Goal: Task Accomplishment & Management: Complete application form

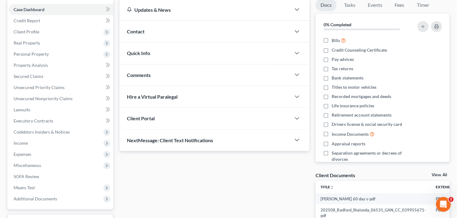
scroll to position [109, 0]
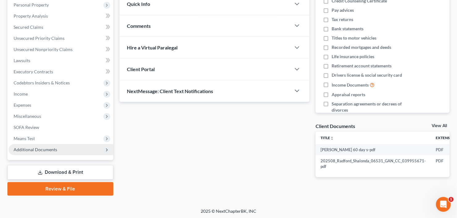
click at [42, 153] on span "Additional Documents" at bounding box center [61, 149] width 105 height 11
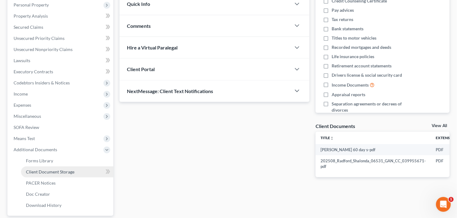
click at [45, 172] on span "Client Document Storage" at bounding box center [50, 171] width 49 height 5
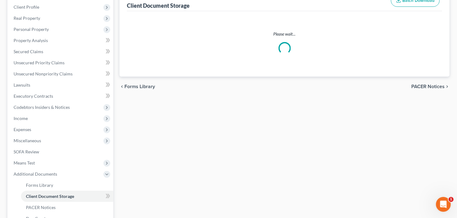
select select "5"
select select "35"
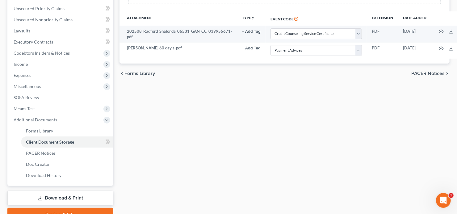
scroll to position [169, 0]
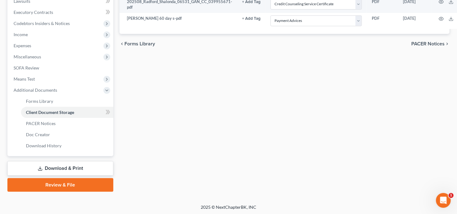
click at [62, 187] on link "Review & File" at bounding box center [60, 185] width 106 height 14
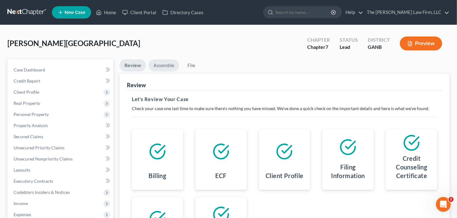
click at [165, 66] on link "Assemble" at bounding box center [164, 65] width 31 height 12
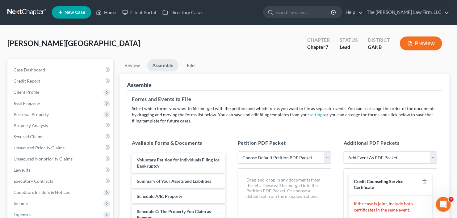
drag, startPoint x: 296, startPoint y: 153, endPoint x: 298, endPoint y: 162, distance: 9.8
click at [296, 153] on select "Choose Default Petition PDF Packet Complete Bankruptcy Petition (all forms and …" at bounding box center [285, 157] width 94 height 12
select select "0"
click at [238, 151] on select "Choose Default Petition PDF Packet Complete Bankruptcy Petition (all forms and …" at bounding box center [285, 157] width 94 height 12
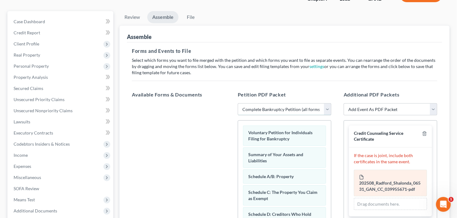
scroll to position [99, 0]
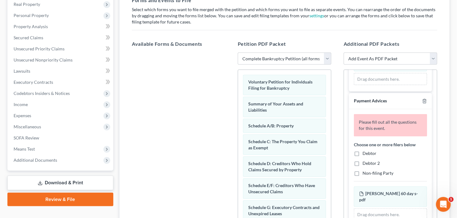
click at [363, 151] on label "Debtor" at bounding box center [370, 153] width 14 height 6
click at [365, 151] on input "Debtor" at bounding box center [367, 152] width 4 height 4
checkbox input "true"
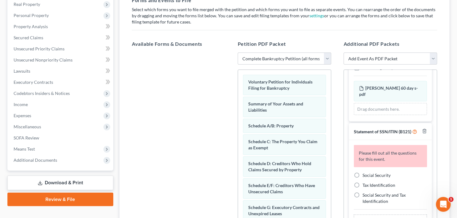
click at [363, 174] on label "Social Security" at bounding box center [377, 175] width 28 height 6
click at [365, 174] on input "Social Security" at bounding box center [367, 174] width 4 height 4
radio input "true"
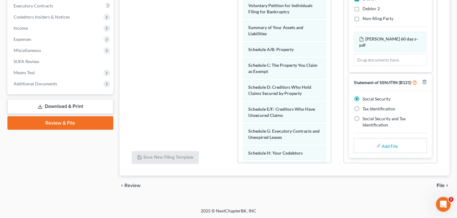
click at [444, 185] on span "File" at bounding box center [441, 185] width 8 height 5
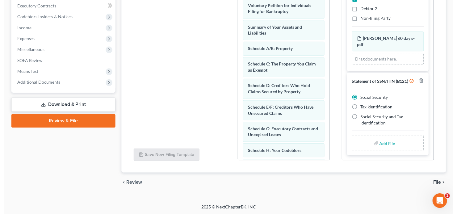
scroll to position [109, 0]
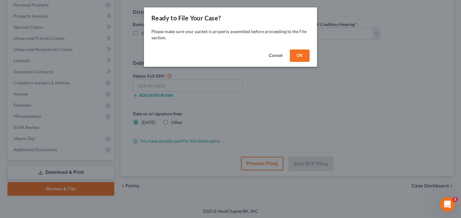
click at [304, 57] on button "OK" at bounding box center [300, 55] width 20 height 12
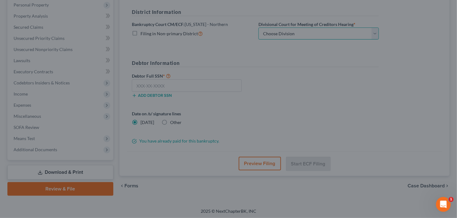
click at [316, 34] on select "Choose Division [GEOGRAPHIC_DATA] [GEOGRAPHIC_DATA] [GEOGRAPHIC_DATA] [GEOGRAPH…" at bounding box center [319, 34] width 121 height 12
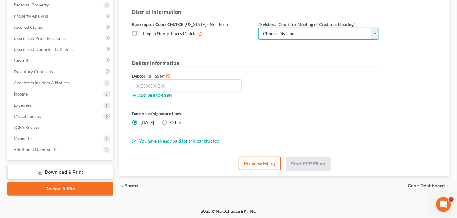
select select "0"
click at [259, 28] on select "Choose Division [GEOGRAPHIC_DATA] [GEOGRAPHIC_DATA] [GEOGRAPHIC_DATA] [GEOGRAPH…" at bounding box center [319, 34] width 121 height 12
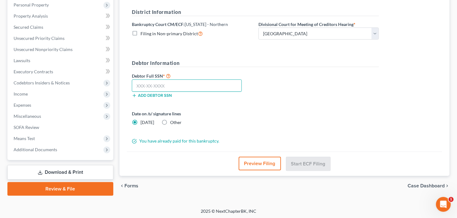
click at [161, 84] on input "text" at bounding box center [187, 85] width 110 height 12
type input "404-27-2897"
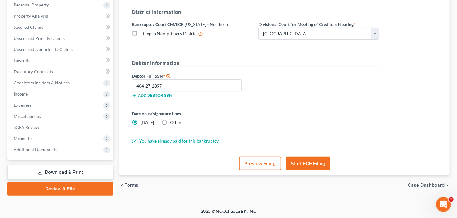
drag, startPoint x: 306, startPoint y: 161, endPoint x: 345, endPoint y: 104, distance: 68.9
click at [345, 104] on div "File Almost There... Complete Required * Fields District Information Bankruptcy…" at bounding box center [285, 69] width 330 height 211
select select "5"
select select "35"
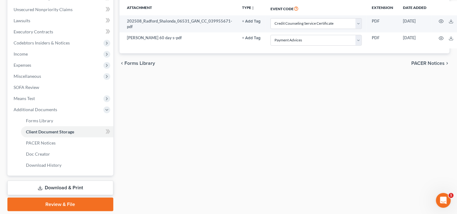
scroll to position [169, 0]
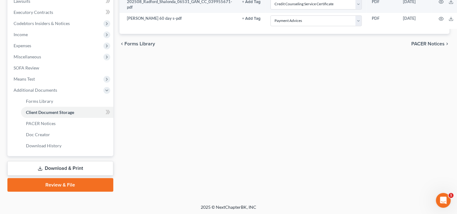
click at [63, 187] on link "Review & File" at bounding box center [60, 185] width 106 height 14
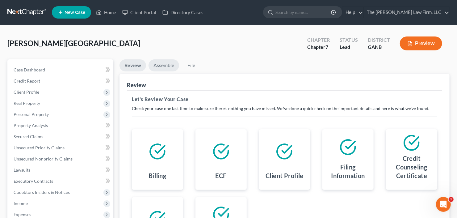
click at [161, 64] on link "Assemble" at bounding box center [164, 65] width 31 height 12
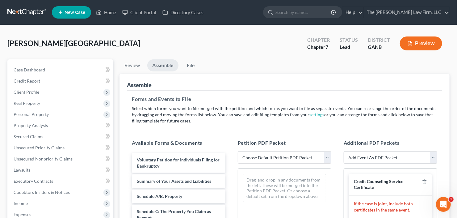
click at [296, 155] on select "Choose Default Petition PDF Packet Complete Bankruptcy Petition (all forms and …" at bounding box center [285, 157] width 94 height 12
select select "0"
click at [238, 151] on select "Choose Default Petition PDF Packet Complete Bankruptcy Petition (all forms and …" at bounding box center [285, 157] width 94 height 12
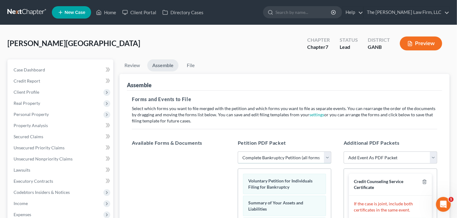
scroll to position [99, 0]
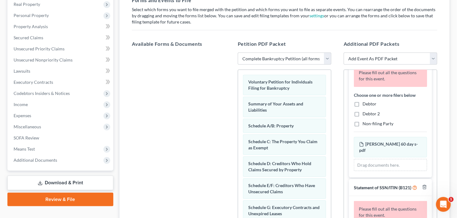
click at [363, 101] on label "Debtor" at bounding box center [370, 104] width 14 height 6
click at [365, 101] on input "Debtor" at bounding box center [367, 103] width 4 height 4
checkbox input "true"
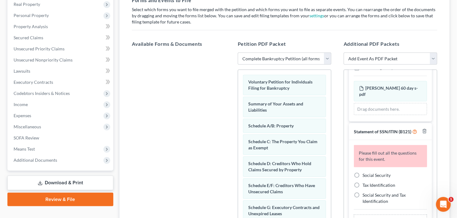
scroll to position [157, 0]
click at [356, 169] on div "Please fill out all the questions for this event. Social Security Tax Identific…" at bounding box center [390, 187] width 83 height 94
click at [363, 175] on label "Social Security" at bounding box center [377, 175] width 28 height 6
click at [365, 175] on input "Social Security" at bounding box center [367, 174] width 4 height 4
radio input "true"
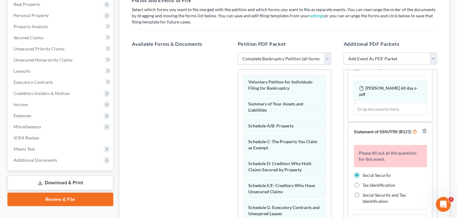
scroll to position [130, 0]
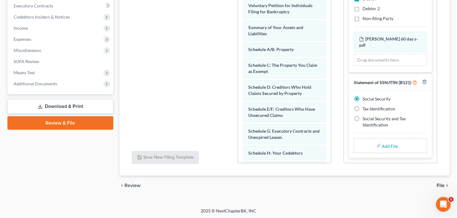
click at [442, 183] on span "File" at bounding box center [441, 185] width 8 height 5
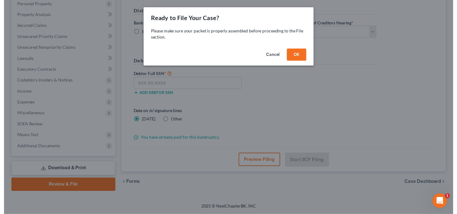
scroll to position [109, 0]
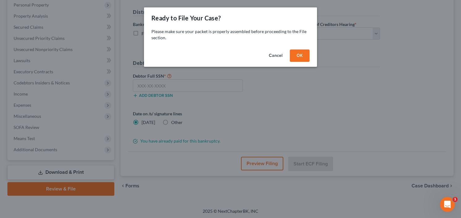
click at [305, 55] on button "OK" at bounding box center [300, 55] width 20 height 12
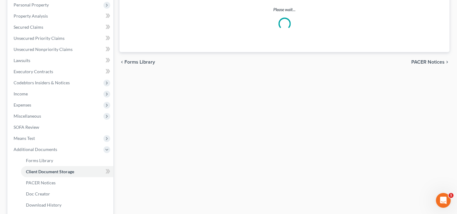
select select "5"
select select "35"
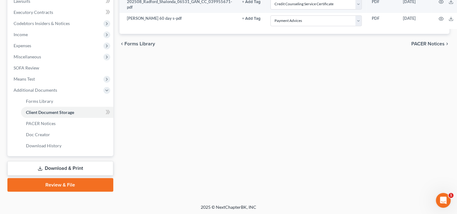
click at [61, 186] on link "Review & File" at bounding box center [60, 185] width 106 height 14
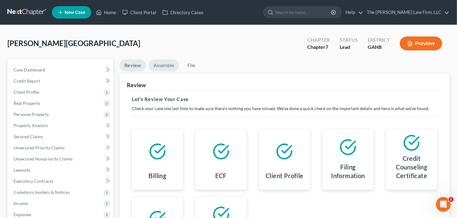
click at [168, 64] on link "Assemble" at bounding box center [164, 65] width 31 height 12
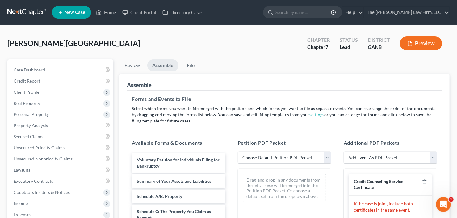
drag, startPoint x: 308, startPoint y: 158, endPoint x: 308, endPoint y: 162, distance: 4.0
click at [308, 158] on select "Choose Default Petition PDF Packet Complete Bankruptcy Petition (all forms and …" at bounding box center [285, 157] width 94 height 12
select select "0"
click at [238, 151] on select "Choose Default Petition PDF Packet Complete Bankruptcy Petition (all forms and …" at bounding box center [285, 157] width 94 height 12
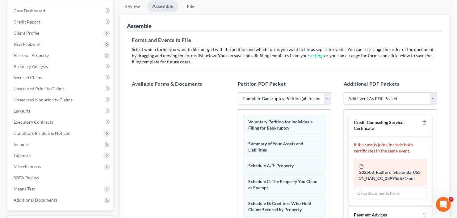
scroll to position [99, 0]
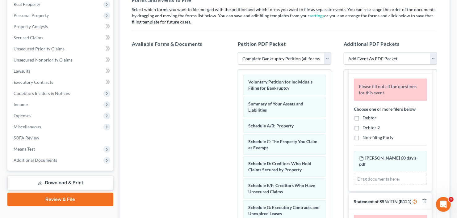
drag, startPoint x: 358, startPoint y: 116, endPoint x: 363, endPoint y: 121, distance: 6.6
click at [363, 116] on label "Debtor" at bounding box center [370, 118] width 14 height 6
click at [365, 116] on input "Debtor" at bounding box center [367, 117] width 4 height 4
checkbox input "true"
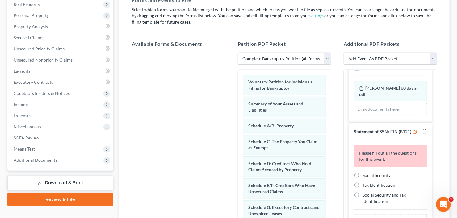
click at [363, 175] on label "Social Security" at bounding box center [377, 175] width 28 height 6
click at [365, 175] on input "Social Security" at bounding box center [367, 174] width 4 height 4
radio input "true"
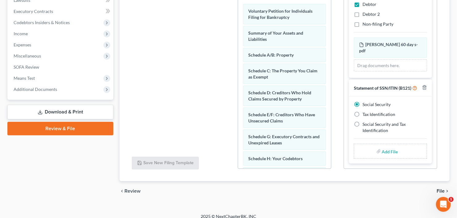
scroll to position [175, 0]
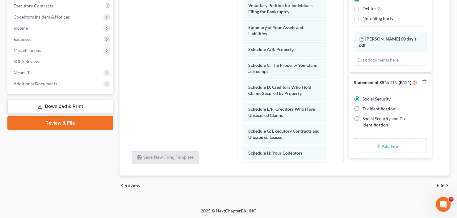
click at [386, 147] on input "file" at bounding box center [389, 145] width 15 height 11
type input "C:\fakepath\[PERSON_NAME] b21ex.pdf"
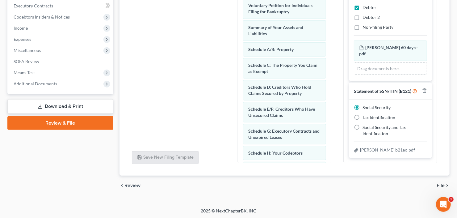
scroll to position [121, 0]
click at [441, 183] on span "File" at bounding box center [441, 185] width 8 height 5
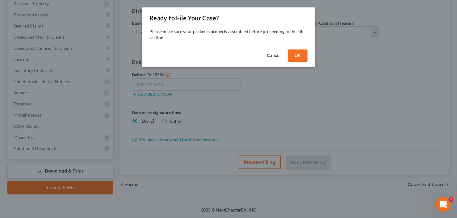
scroll to position [109, 0]
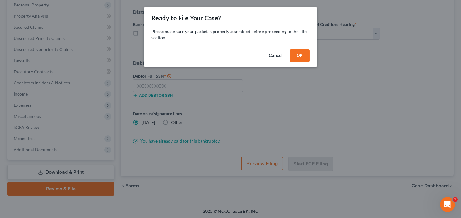
click at [292, 49] on button "OK" at bounding box center [300, 55] width 20 height 12
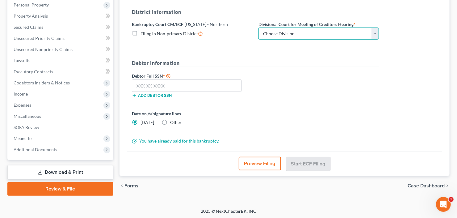
click at [302, 37] on select "Choose Division [GEOGRAPHIC_DATA] [GEOGRAPHIC_DATA] [GEOGRAPHIC_DATA] [GEOGRAPH…" at bounding box center [319, 34] width 121 height 12
select select "0"
click at [259, 28] on select "Choose Division [GEOGRAPHIC_DATA] [GEOGRAPHIC_DATA] [GEOGRAPHIC_DATA] [GEOGRAPH…" at bounding box center [319, 34] width 121 height 12
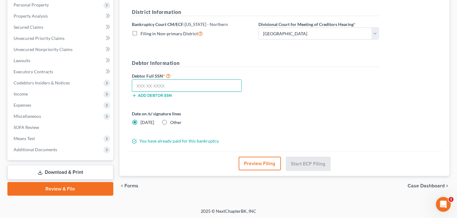
click at [155, 86] on input "text" at bounding box center [187, 85] width 110 height 12
type input "404-27-2897"
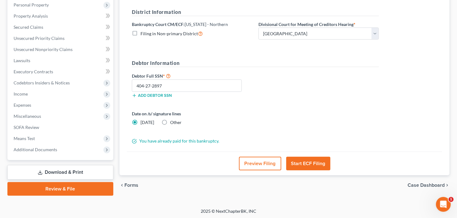
click at [305, 164] on button "Start ECF Filing" at bounding box center [309, 164] width 44 height 14
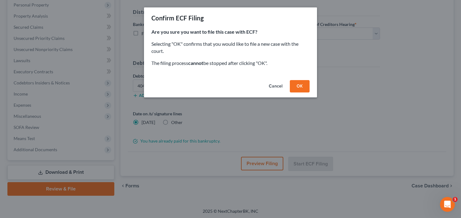
click at [303, 85] on button "OK" at bounding box center [300, 86] width 20 height 12
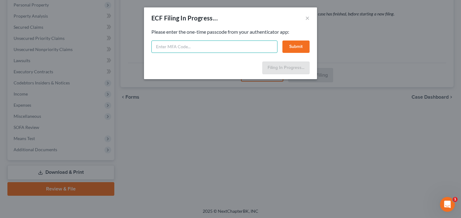
click at [225, 44] on input "text" at bounding box center [214, 46] width 126 height 12
type input "083134"
click at [297, 43] on button "Submit" at bounding box center [296, 46] width 27 height 12
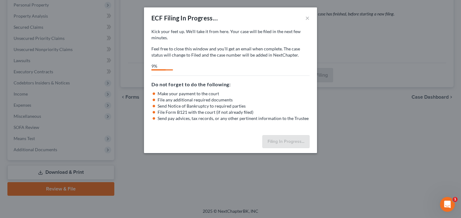
select select "0"
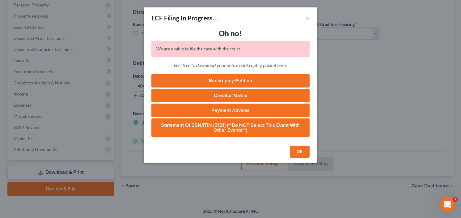
click at [298, 152] on button "OK" at bounding box center [300, 152] width 20 height 12
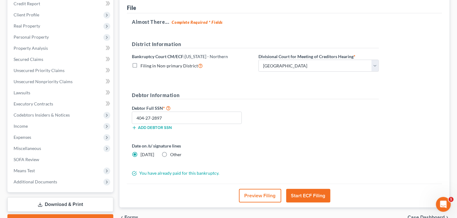
scroll to position [11, 0]
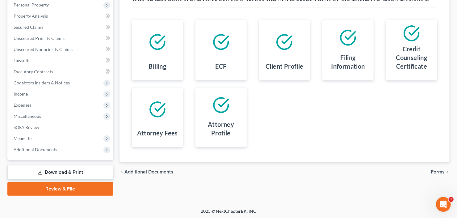
scroll to position [109, 0]
drag, startPoint x: 53, startPoint y: 188, endPoint x: 58, endPoint y: 185, distance: 6.2
click at [53, 188] on link "Review & File" at bounding box center [60, 189] width 106 height 14
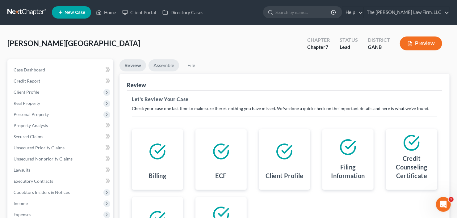
click at [158, 62] on link "Assemble" at bounding box center [164, 65] width 31 height 12
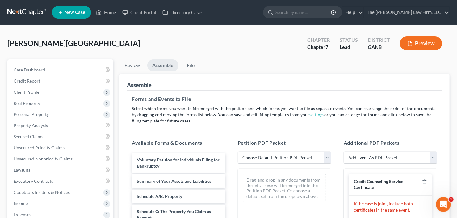
click at [288, 155] on select "Choose Default Petition PDF Packet Complete Bankruptcy Petition (all forms and …" at bounding box center [285, 157] width 94 height 12
select select "0"
click at [238, 151] on select "Choose Default Petition PDF Packet Complete Bankruptcy Petition (all forms and …" at bounding box center [285, 157] width 94 height 12
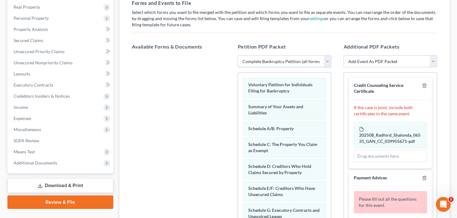
scroll to position [99, 0]
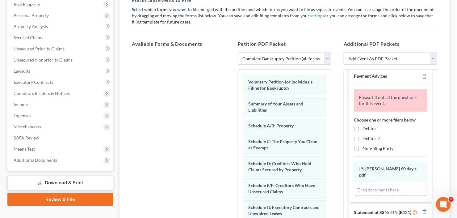
click at [363, 127] on label "Debtor" at bounding box center [370, 128] width 14 height 6
click at [365, 127] on input "Debtor" at bounding box center [367, 127] width 4 height 4
checkbox input "true"
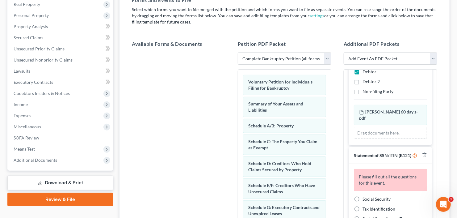
scroll to position [157, 0]
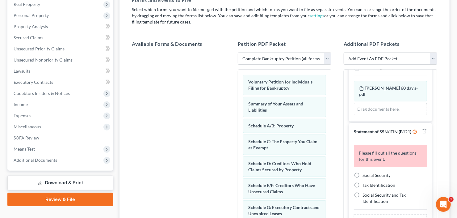
click at [363, 173] on label "Social Security" at bounding box center [377, 175] width 28 height 6
click at [365, 173] on input "Social Security" at bounding box center [367, 174] width 4 height 4
radio input "true"
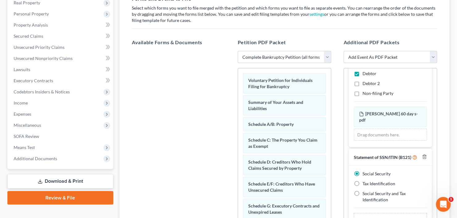
scroll to position [175, 0]
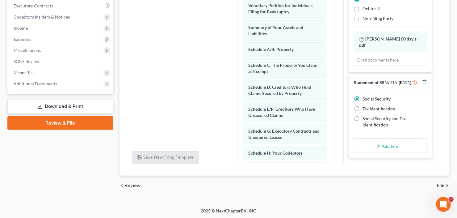
click at [388, 145] on input "file" at bounding box center [389, 145] width 15 height 11
type input "C:\fakepath\[PERSON_NAME] b21ex.pdf"
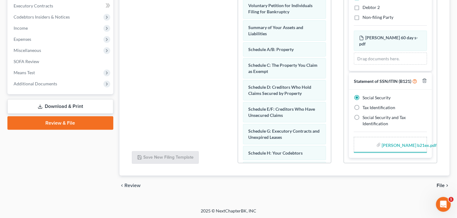
scroll to position [121, 0]
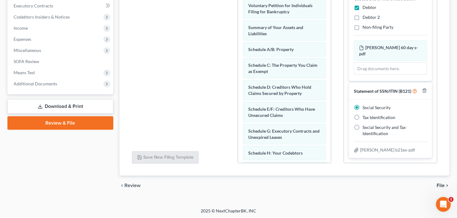
click at [441, 183] on span "File" at bounding box center [441, 185] width 8 height 5
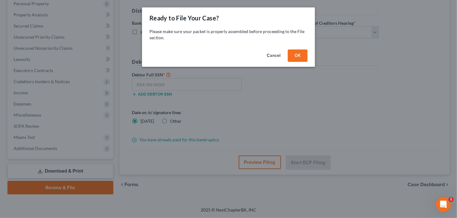
scroll to position [109, 0]
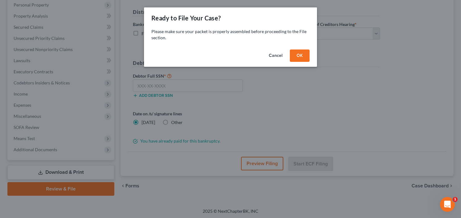
click at [304, 59] on button "OK" at bounding box center [300, 55] width 20 height 12
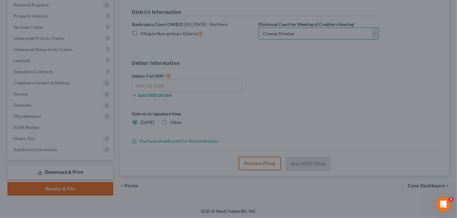
click at [302, 34] on select "Choose Division [GEOGRAPHIC_DATA] [GEOGRAPHIC_DATA] [GEOGRAPHIC_DATA] [GEOGRAPH…" at bounding box center [319, 34] width 121 height 12
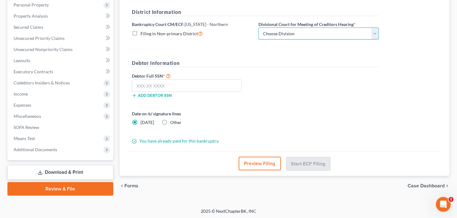
select select "0"
click at [259, 28] on select "Choose Division [GEOGRAPHIC_DATA] [GEOGRAPHIC_DATA] [GEOGRAPHIC_DATA] [GEOGRAPH…" at bounding box center [319, 34] width 121 height 12
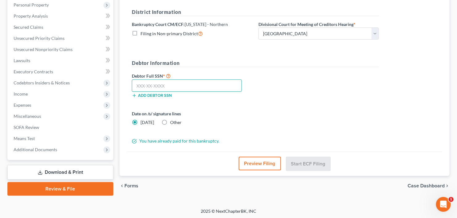
click at [172, 85] on input "text" at bounding box center [187, 85] width 110 height 12
type input "404-27-2897"
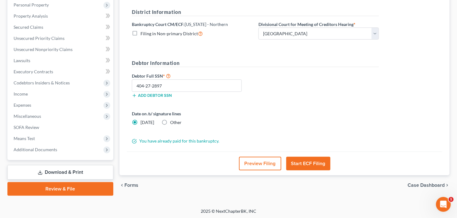
click at [305, 163] on button "Start ECF Filing" at bounding box center [309, 164] width 44 height 14
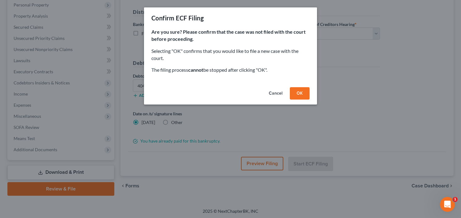
click at [301, 91] on button "OK" at bounding box center [300, 93] width 20 height 12
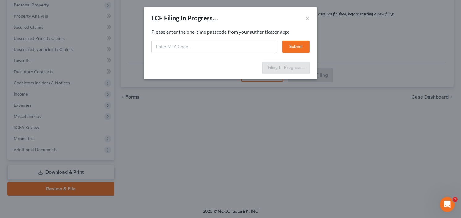
select select "0"
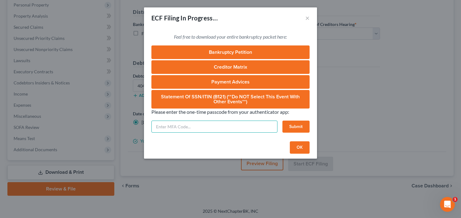
click at [218, 127] on input "text" at bounding box center [214, 127] width 126 height 12
click at [296, 151] on button "OK" at bounding box center [300, 147] width 20 height 12
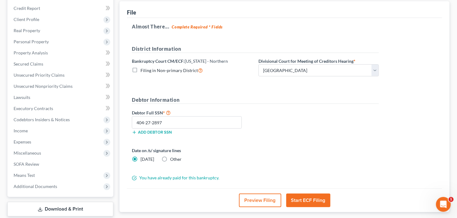
scroll to position [74, 0]
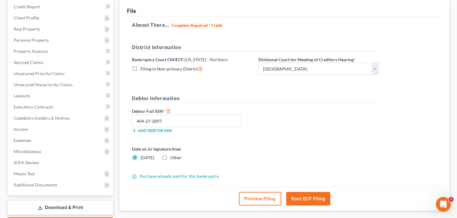
click at [308, 197] on button "Start ECF Filing" at bounding box center [309, 199] width 44 height 14
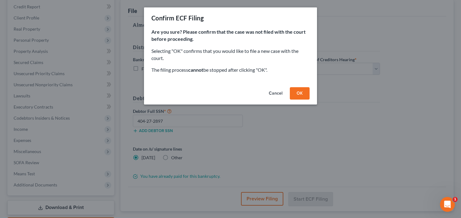
click at [301, 90] on button "OK" at bounding box center [300, 93] width 20 height 12
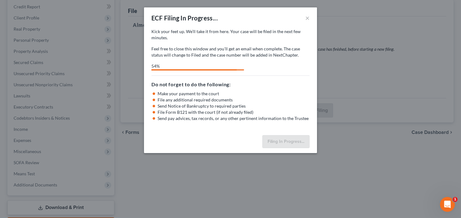
select select "0"
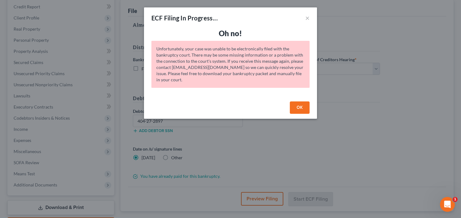
click at [299, 108] on button "OK" at bounding box center [300, 107] width 20 height 12
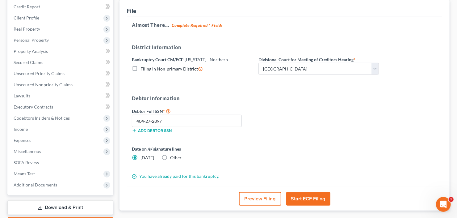
click at [303, 196] on button "Start ECF Filing" at bounding box center [309, 199] width 44 height 14
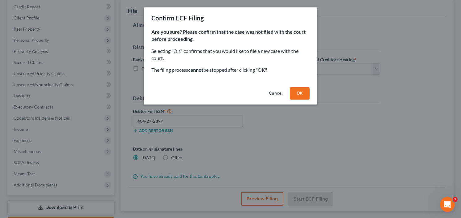
click at [302, 91] on button "OK" at bounding box center [300, 93] width 20 height 12
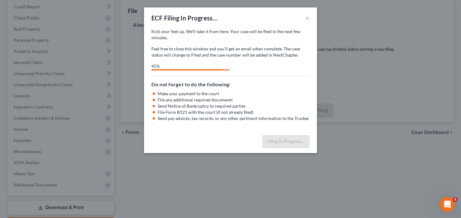
select select "0"
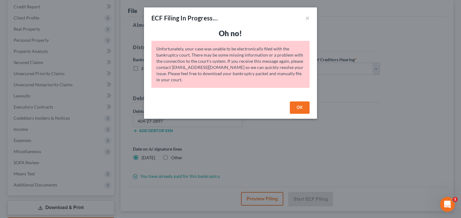
click at [296, 107] on button "OK" at bounding box center [300, 107] width 20 height 12
